Goal: Transaction & Acquisition: Obtain resource

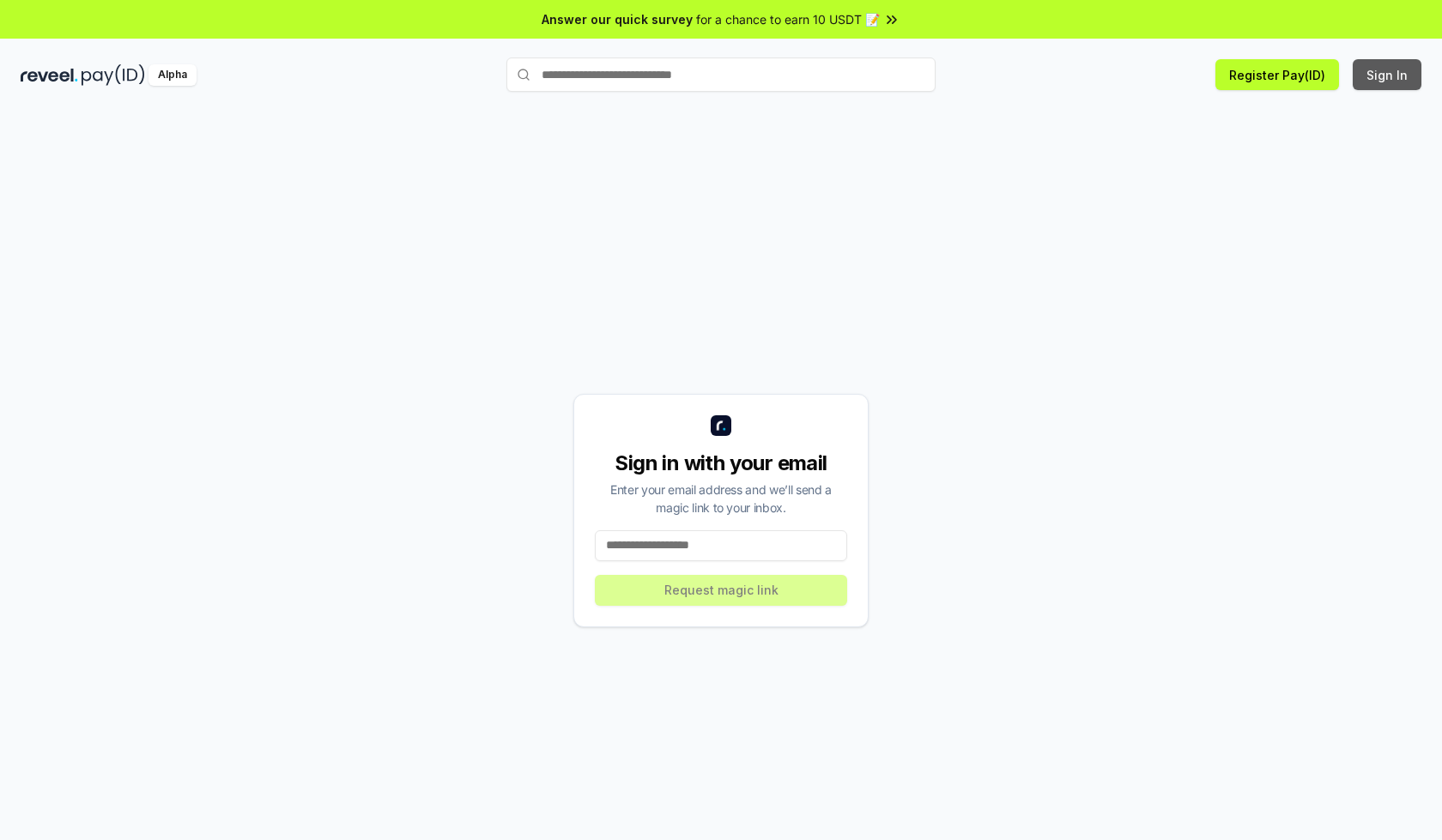
click at [1388, 75] on button "Sign In" at bounding box center [1386, 75] width 68 height 31
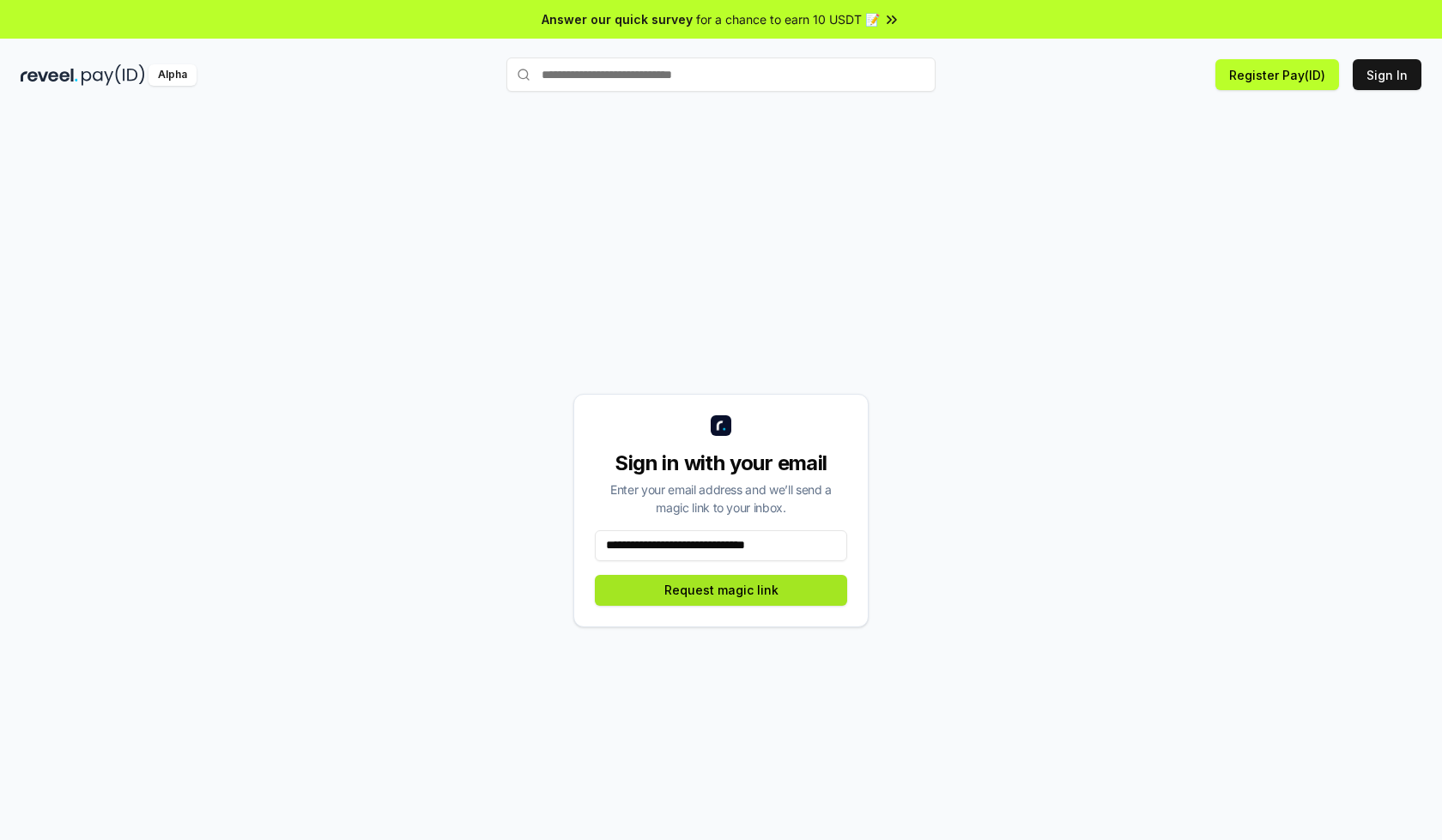
type input "**********"
click at [721, 589] on button "Request magic link" at bounding box center [721, 590] width 252 height 31
